Goal: Information Seeking & Learning: Check status

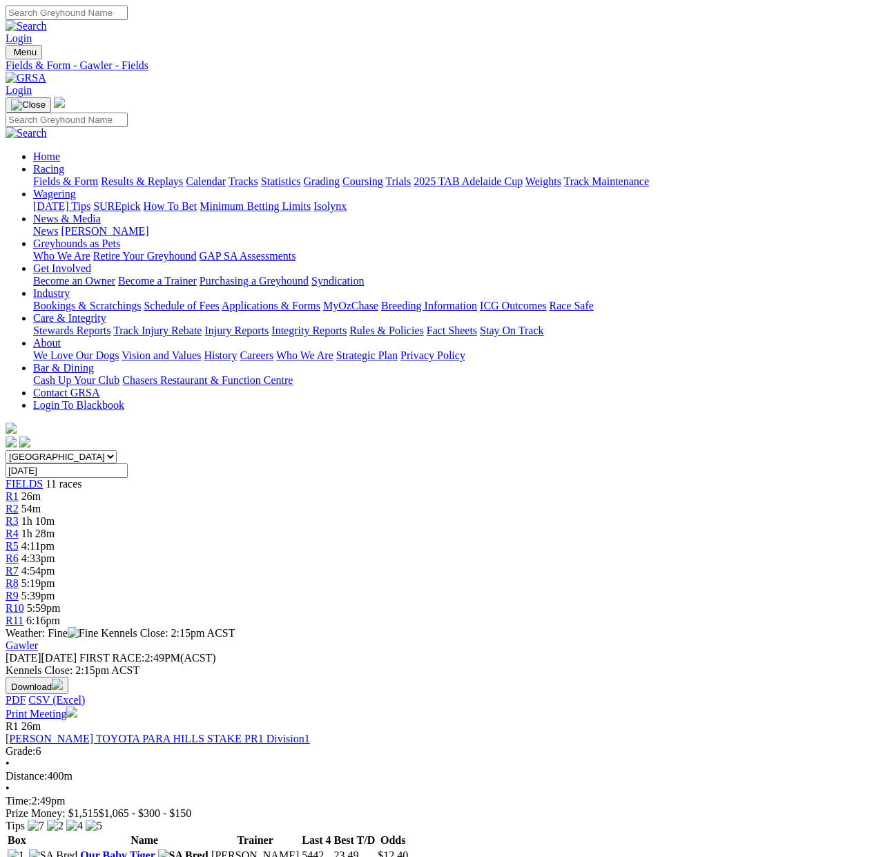
click at [128, 441] on input "Friday, 3 Oct 2025" at bounding box center [67, 470] width 122 height 14
type input "Today, 6 Oct 2025"
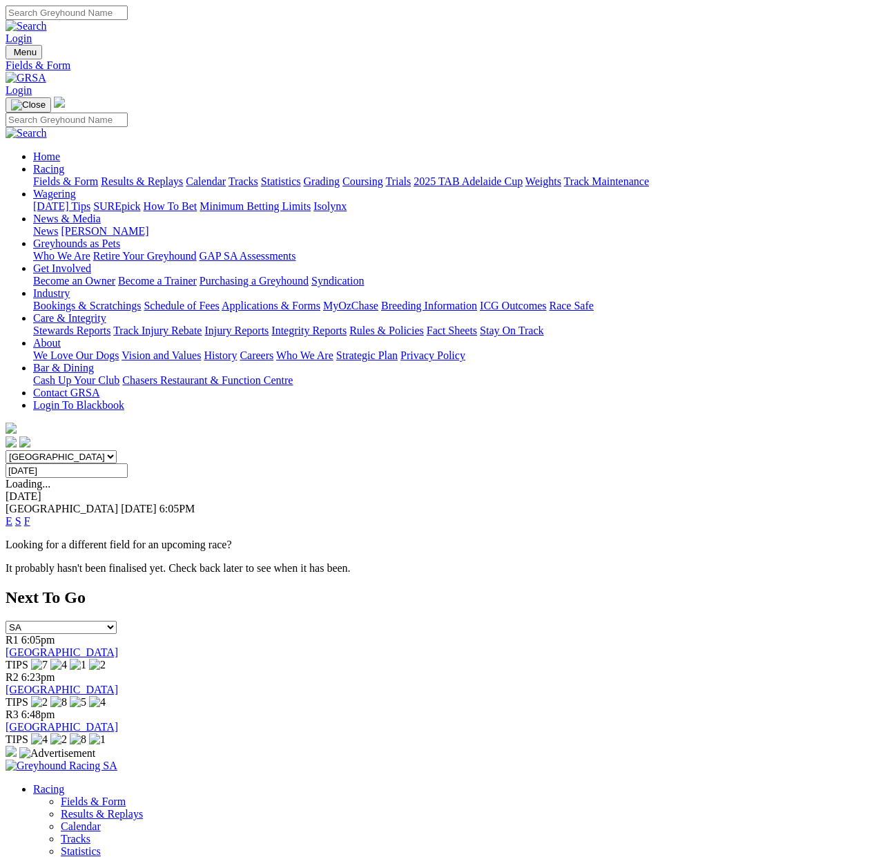
click at [30, 515] on link "F" at bounding box center [27, 521] width 6 height 12
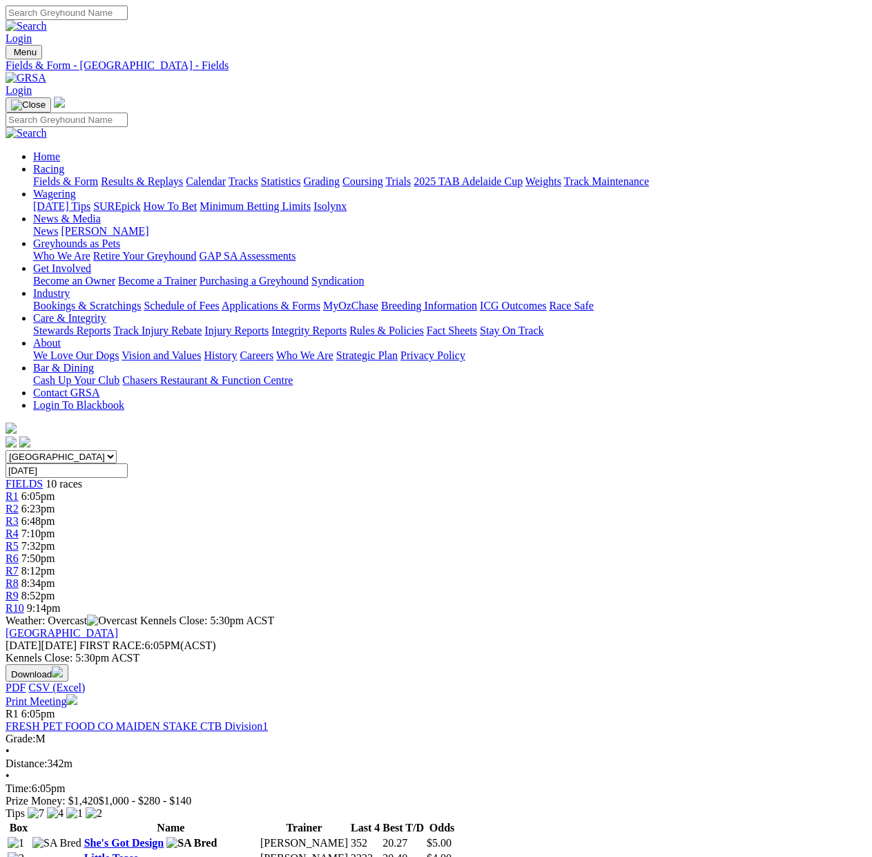
click at [77, 639] on span "Monday 06 Oct 2025" at bounding box center [41, 645] width 71 height 12
drag, startPoint x: 157, startPoint y: 311, endPoint x: 310, endPoint y: 311, distance: 153.3
click at [310, 627] on div "Angle Park Monday 06 Oct 2025 FIRST RACE: 6:05PM(ACST) Kennels Close: 5:30pm AC…" at bounding box center [436, 667] width 861 height 81
drag, startPoint x: 275, startPoint y: 314, endPoint x: 156, endPoint y: 313, distance: 118.8
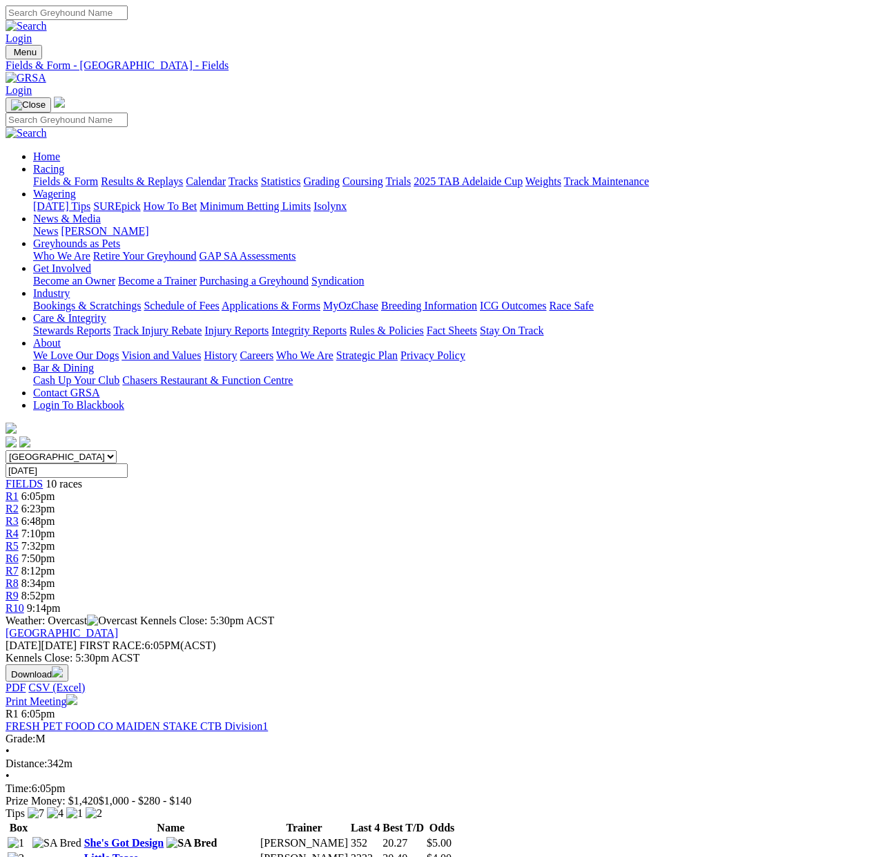
click at [156, 627] on div "Angle Park Monday 06 Oct 2025 FIRST RACE: 6:05PM(ACST) Kennels Close: 5:30pm AC…" at bounding box center [436, 667] width 861 height 81
click at [77, 639] on span "Monday 06 Oct 2025" at bounding box center [41, 645] width 71 height 12
drag, startPoint x: 156, startPoint y: 313, endPoint x: 309, endPoint y: 311, distance: 153.3
click at [309, 627] on div "Angle Park Monday 06 Oct 2025 FIRST RACE: 6:05PM(ACST) Kennels Close: 5:30pm AC…" at bounding box center [436, 667] width 861 height 81
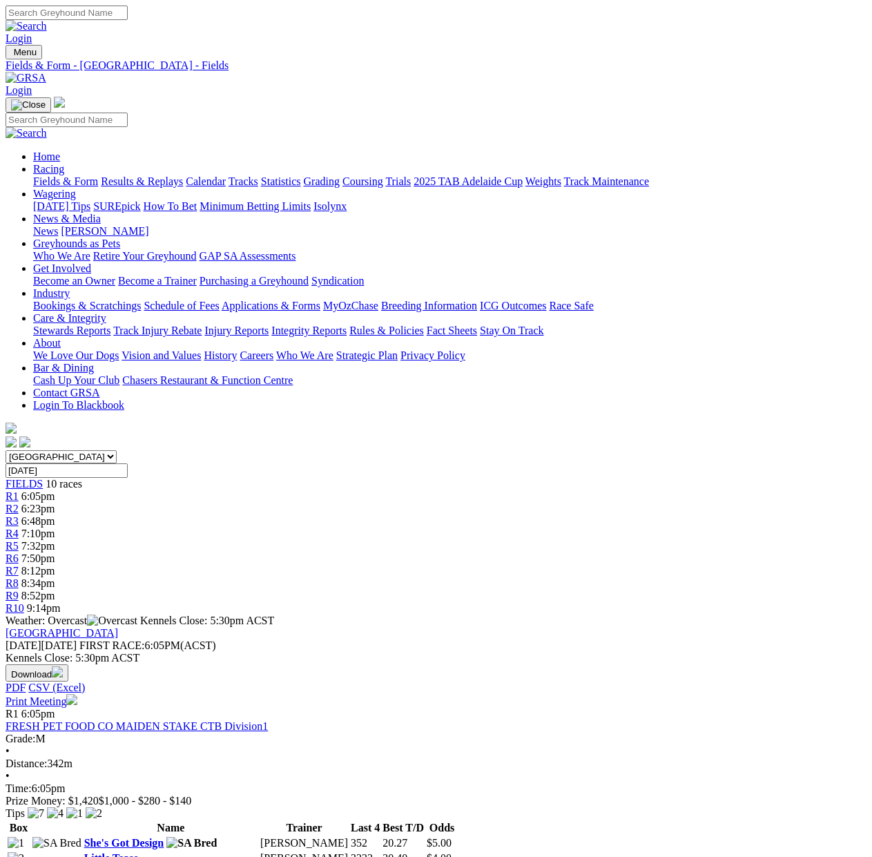
click at [128, 463] on input "Monday, 6 Oct 2025" at bounding box center [67, 470] width 122 height 14
type input "Today, 6 Oct 2025"
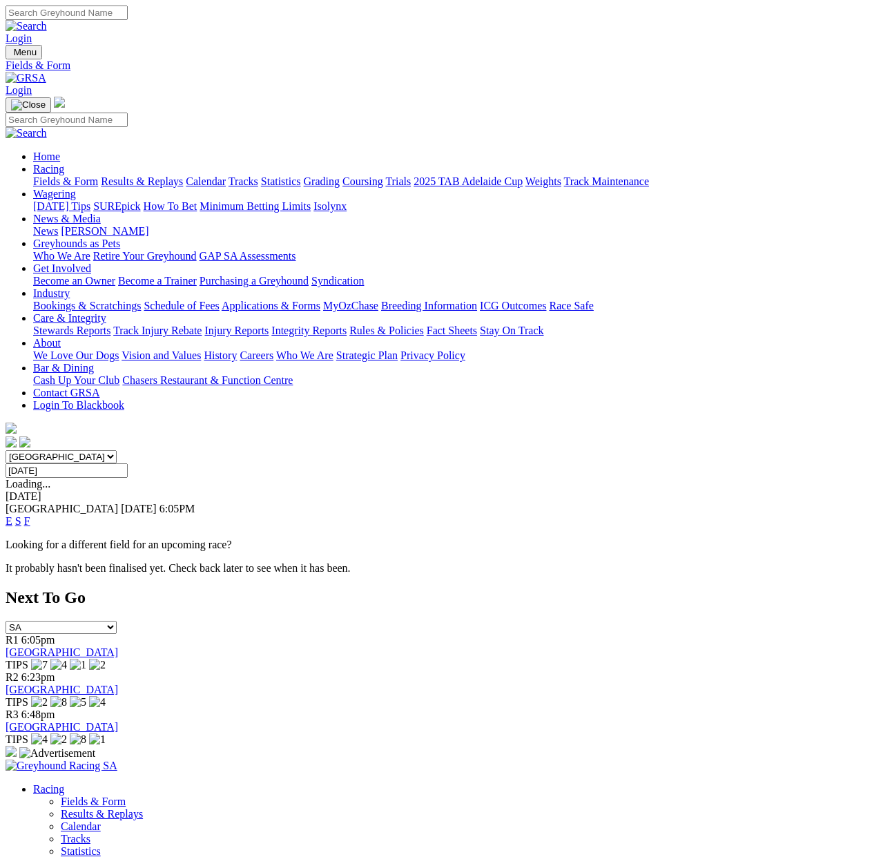
click at [128, 463] on input "[DATE]" at bounding box center [67, 470] width 122 height 14
type input "[DATE], [DATE]"
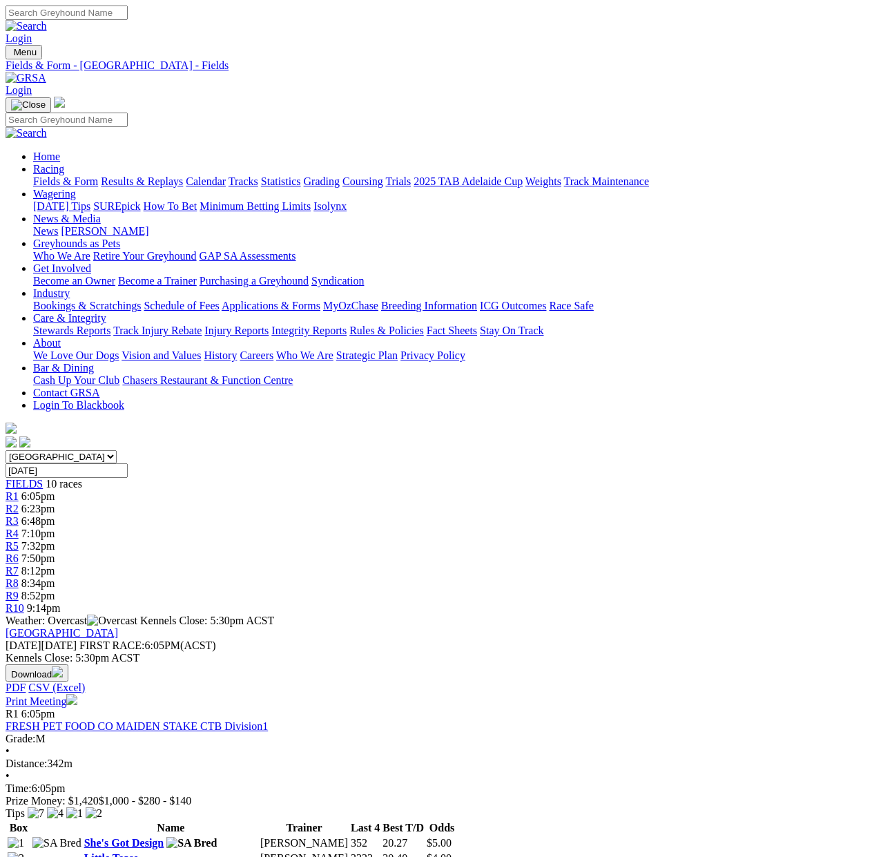
click at [52, 175] on link "Fields & Form" at bounding box center [65, 181] width 65 height 12
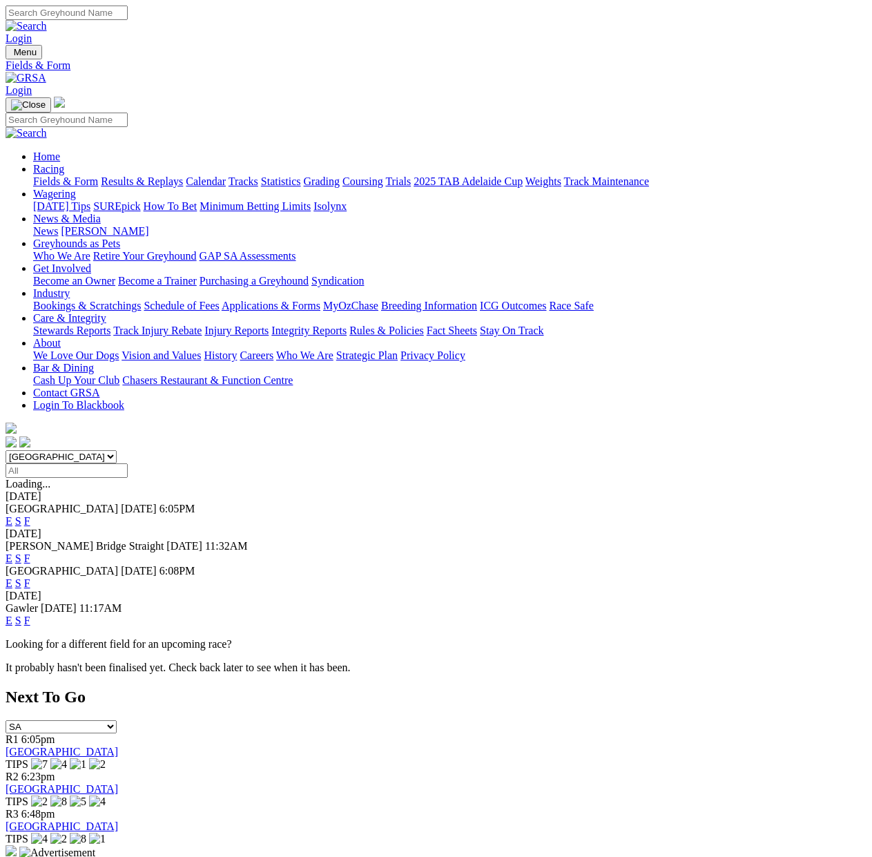
click at [164, 175] on link "Results & Replays" at bounding box center [142, 181] width 82 height 12
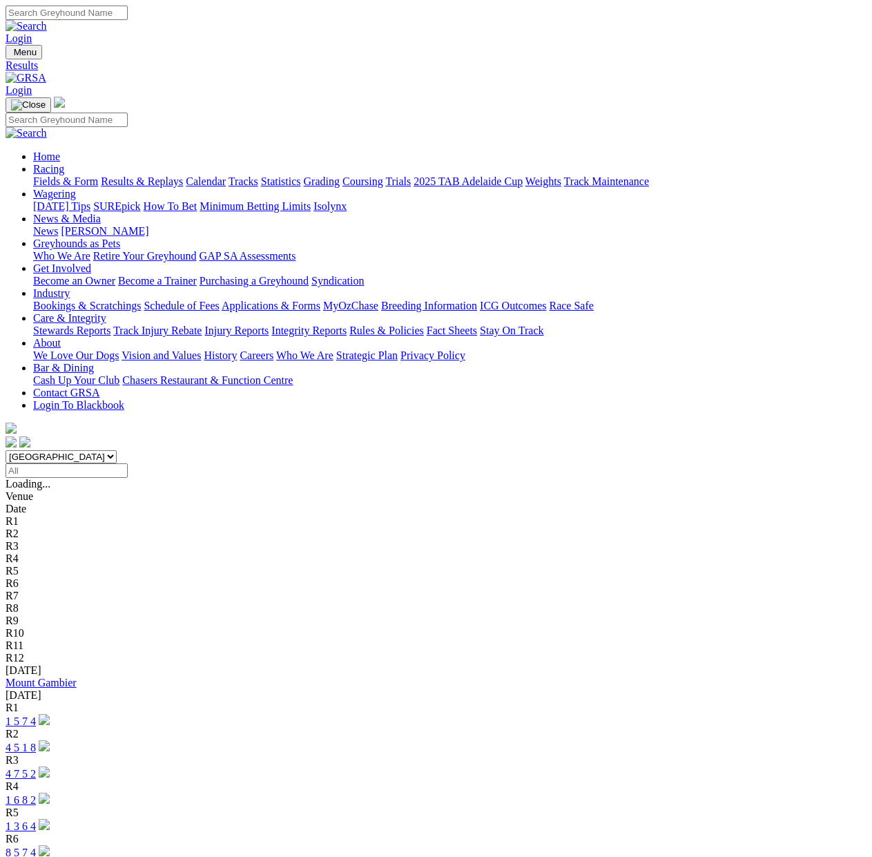
click at [36, 715] on link "1 5 7 4" at bounding box center [21, 721] width 30 height 12
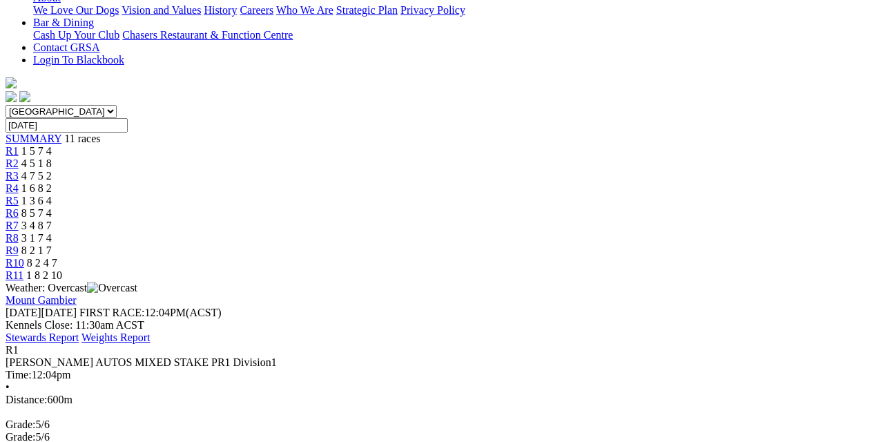
scroll to position [69, 0]
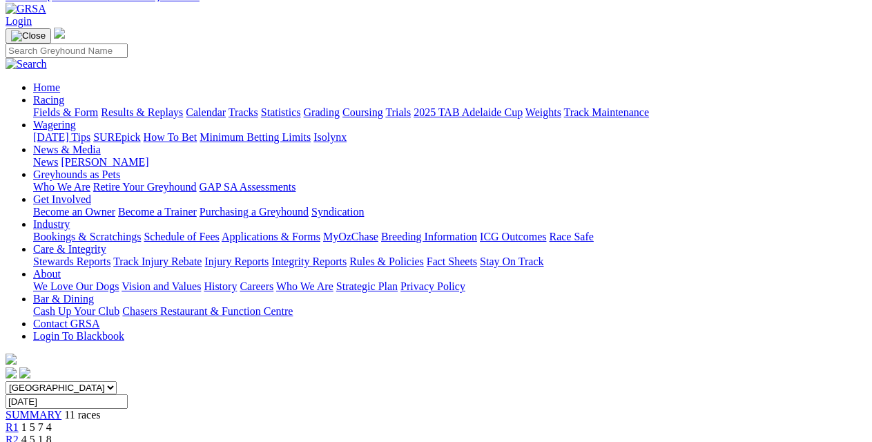
click at [93, 409] on span "11 races" at bounding box center [82, 415] width 36 height 12
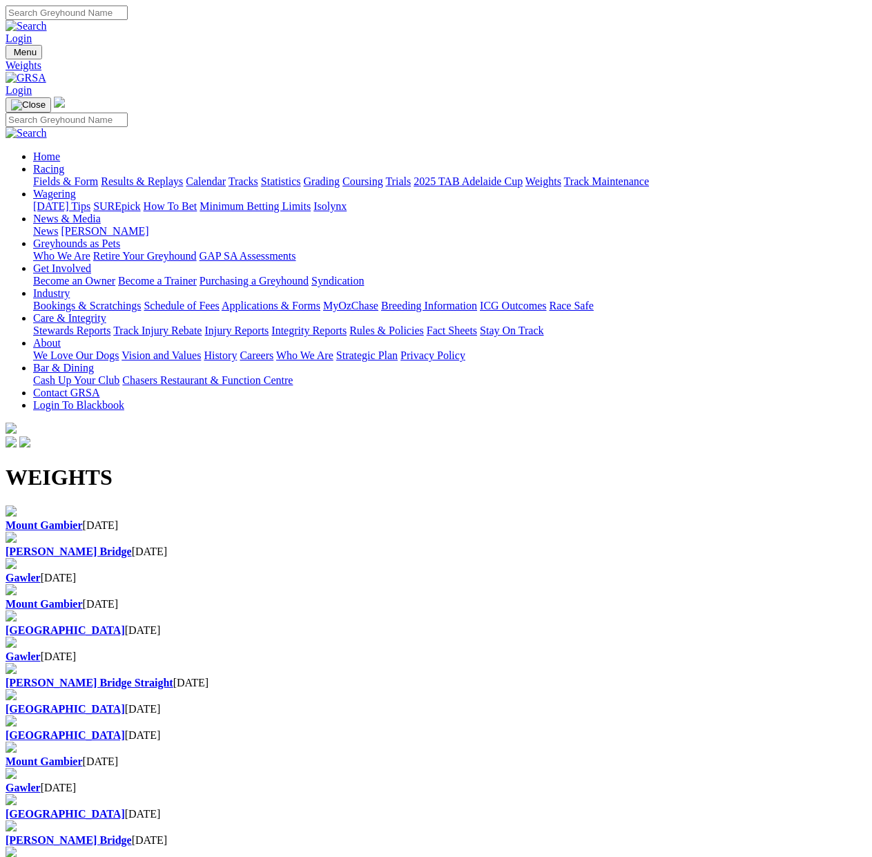
click at [132, 545] on b "Murray Bridge" at bounding box center [69, 551] width 126 height 12
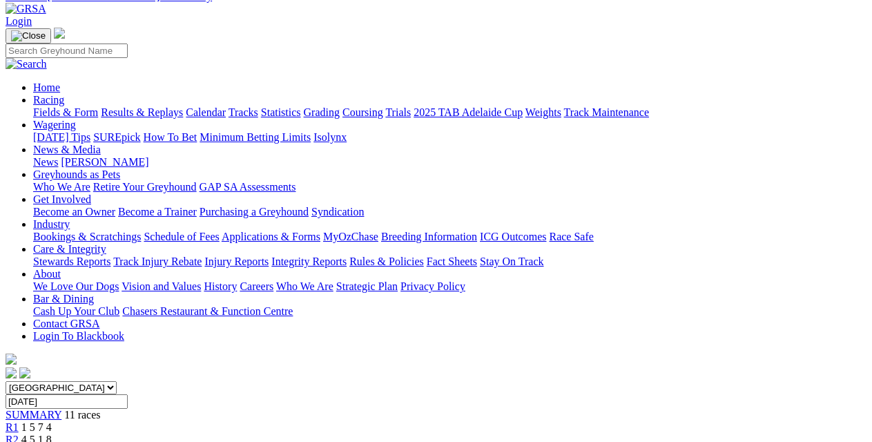
scroll to position [276, 0]
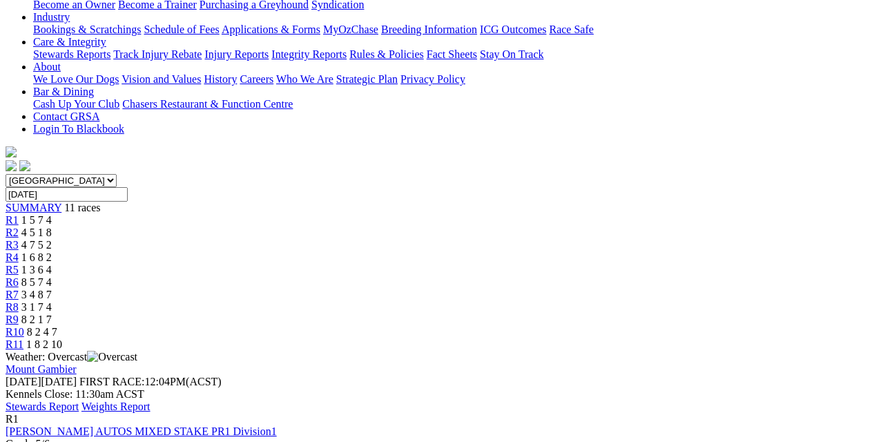
drag, startPoint x: 81, startPoint y: 175, endPoint x: 77, endPoint y: 183, distance: 8.7
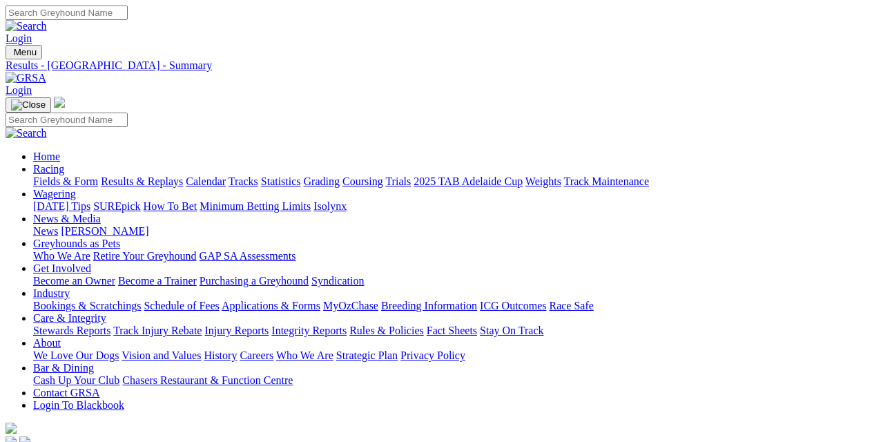
scroll to position [207, 0]
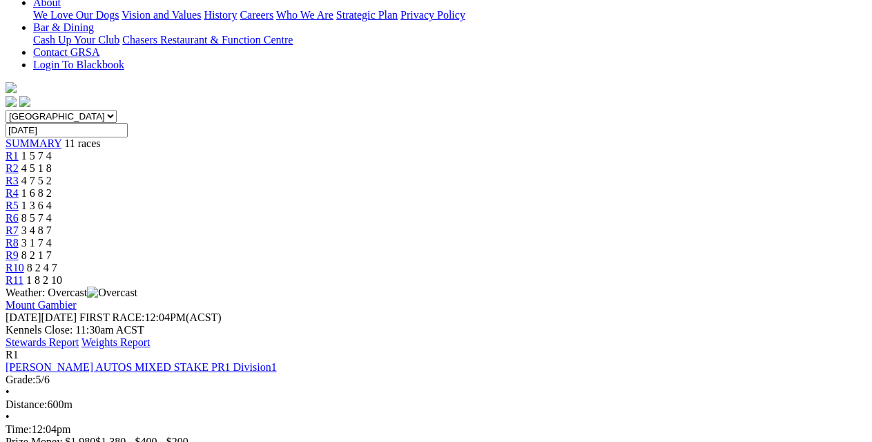
scroll to position [0, 0]
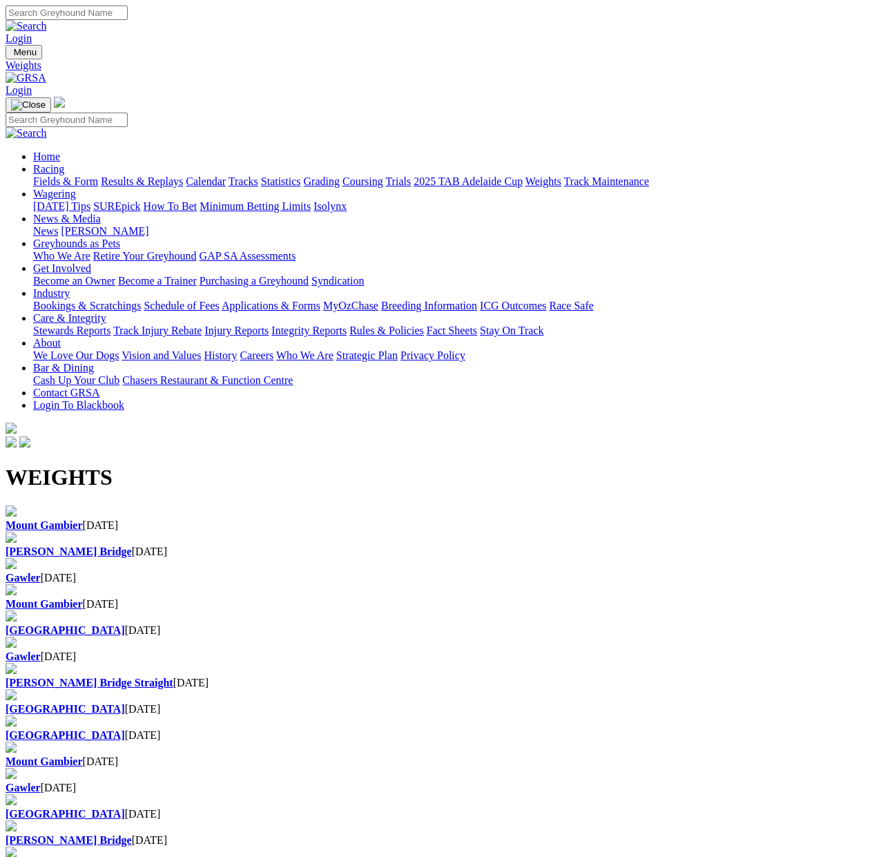
click at [153, 505] on div "Mount Gambier [DATE]" at bounding box center [436, 518] width 861 height 26
click at [83, 519] on b "Mount Gambier" at bounding box center [44, 525] width 77 height 12
click at [132, 545] on b "[PERSON_NAME] Bridge" at bounding box center [69, 551] width 126 height 12
